Goal: Task Accomplishment & Management: Complete application form

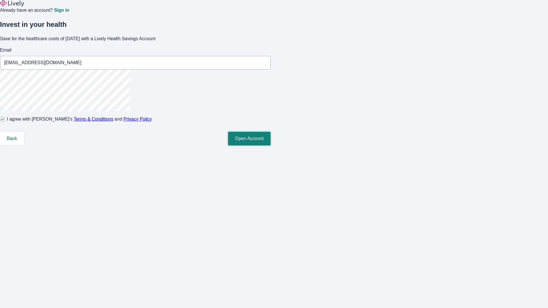
click at [271, 146] on button "Open Account" at bounding box center [249, 139] width 43 height 14
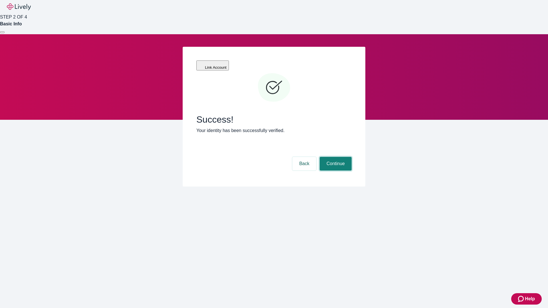
click at [335, 157] on button "Continue" at bounding box center [336, 164] width 32 height 14
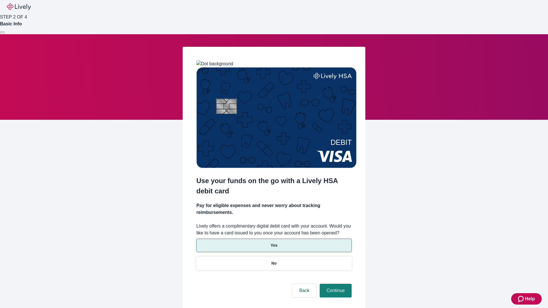
click at [274, 243] on p "Yes" at bounding box center [274, 246] width 7 height 6
click at [335, 284] on button "Continue" at bounding box center [336, 291] width 32 height 14
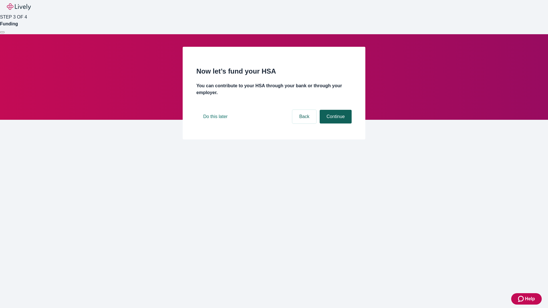
click at [335, 124] on button "Continue" at bounding box center [336, 117] width 32 height 14
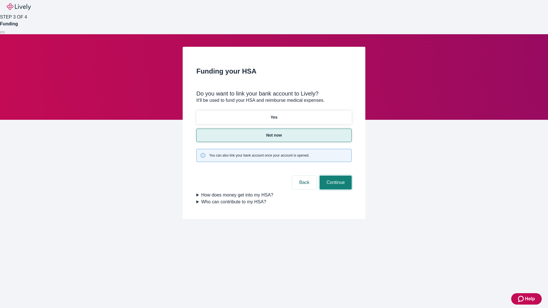
click at [335, 176] on button "Continue" at bounding box center [336, 183] width 32 height 14
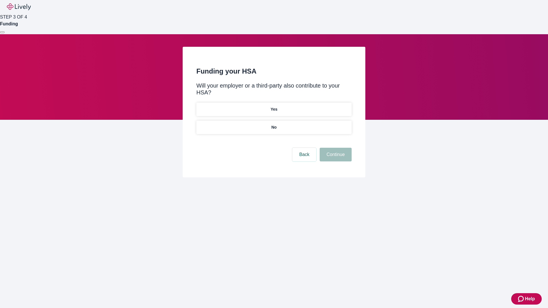
click at [274, 124] on p "No" at bounding box center [273, 127] width 5 height 6
click at [335, 148] on button "Continue" at bounding box center [336, 155] width 32 height 14
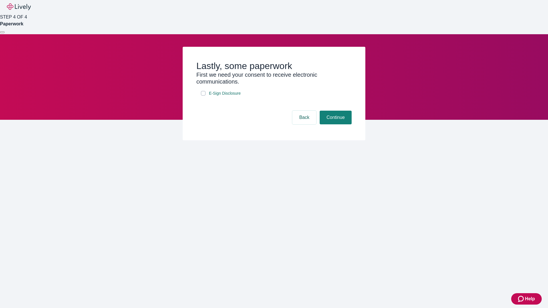
click at [203, 96] on input "E-Sign Disclosure" at bounding box center [203, 93] width 5 height 5
checkbox input "true"
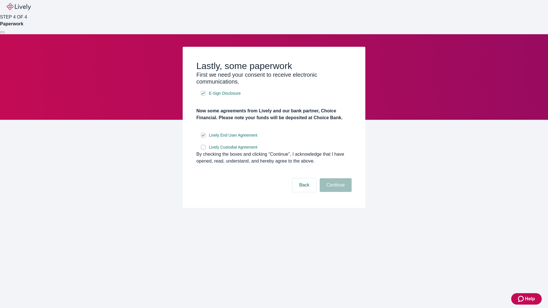
click at [203, 150] on input "Lively Custodial Agreement" at bounding box center [203, 147] width 5 height 5
checkbox input "true"
click at [335, 192] on button "Continue" at bounding box center [336, 185] width 32 height 14
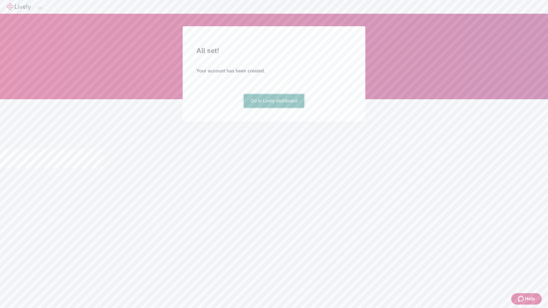
click at [274, 108] on link "Go to Lively dashboard" at bounding box center [274, 101] width 61 height 14
